Goal: Task Accomplishment & Management: Manage account settings

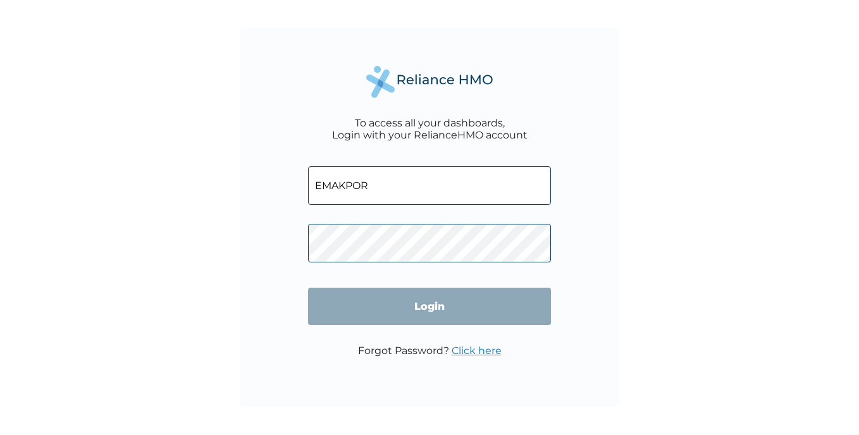
click at [364, 178] on input "EMAKPOR" at bounding box center [429, 185] width 243 height 39
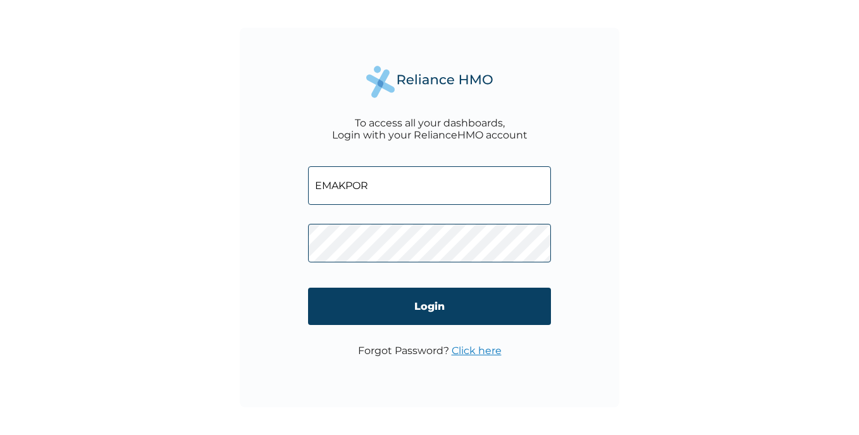
click at [359, 190] on input "EMAKPOR" at bounding box center [429, 185] width 243 height 39
click at [369, 188] on input "EMAKPOR" at bounding box center [429, 185] width 243 height 39
type input "E"
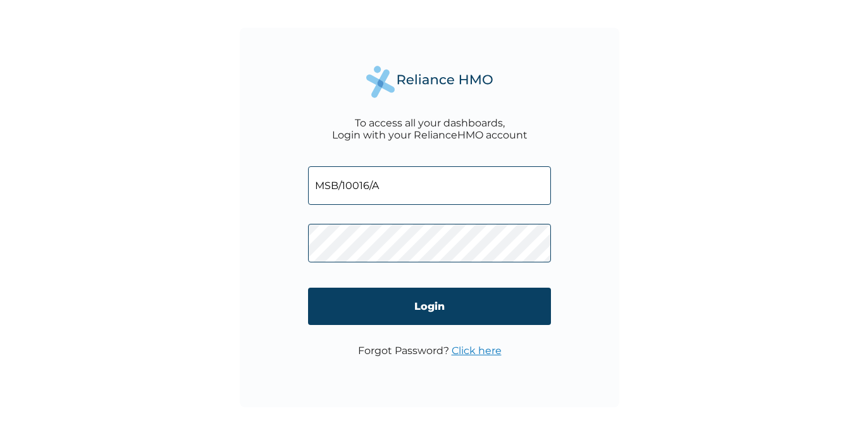
type input "MSB/10016/A"
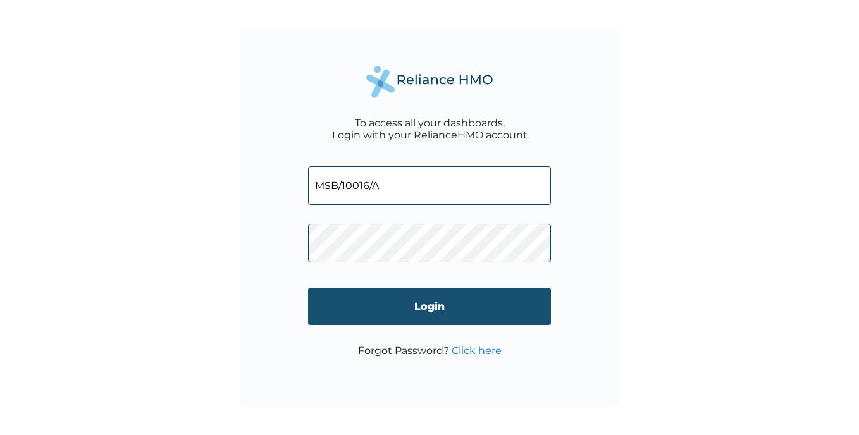
click at [469, 297] on input "Login" at bounding box center [429, 306] width 243 height 37
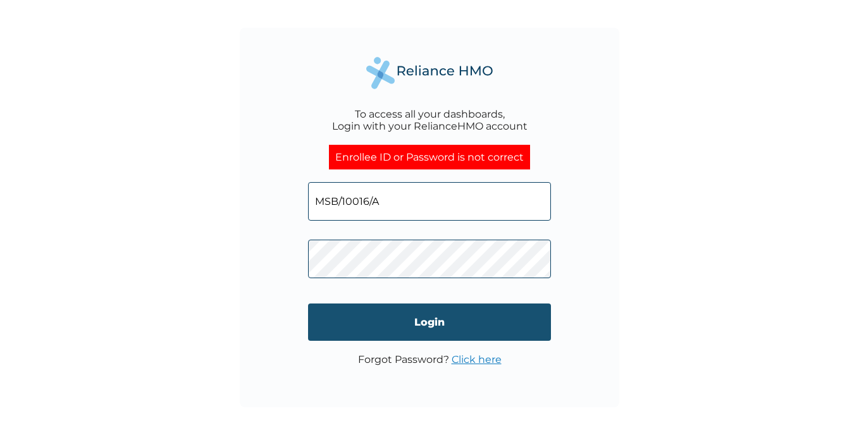
click at [424, 323] on input "Login" at bounding box center [429, 322] width 243 height 37
click at [440, 324] on input "Login" at bounding box center [429, 322] width 243 height 37
